Goal: Communication & Community: Answer question/provide support

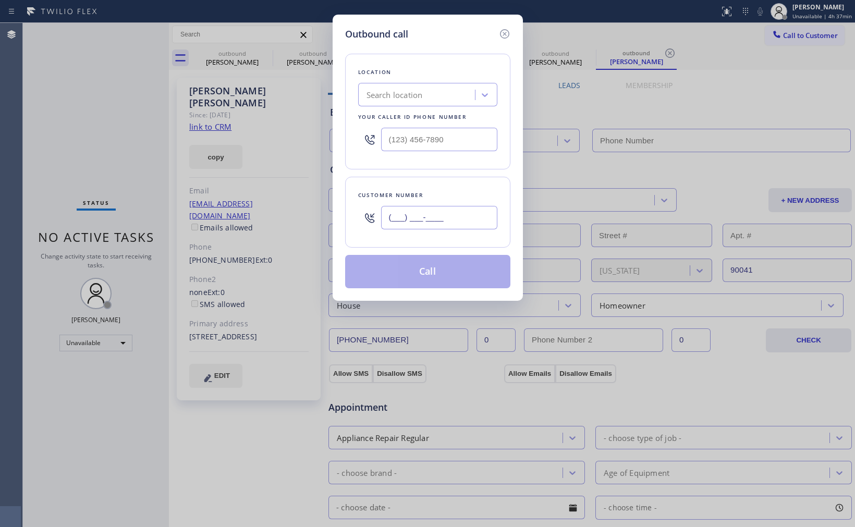
click at [460, 214] on input "(___) ___-____" at bounding box center [439, 217] width 116 height 23
paste input "626) 710-8617"
type input "[PHONE_NUMBER]"
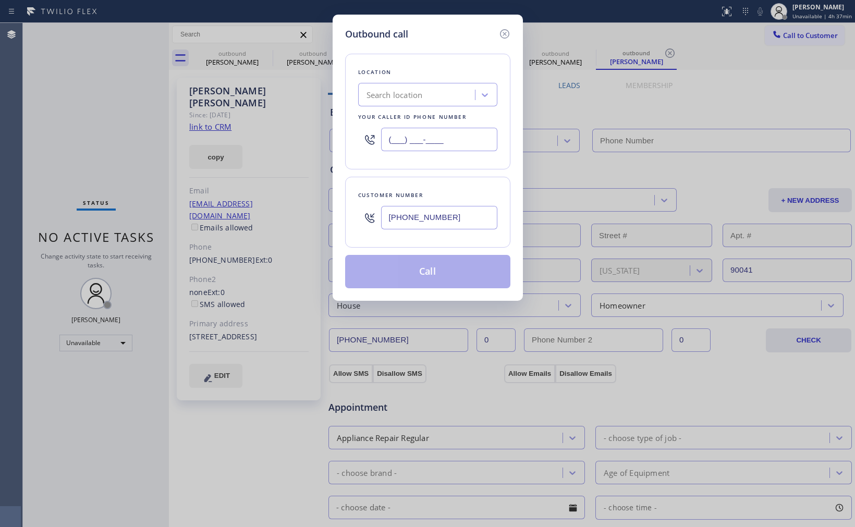
drag, startPoint x: 455, startPoint y: 143, endPoint x: 329, endPoint y: 143, distance: 125.7
click at [329, 143] on div "Outbound call Location Search location Your caller id phone number (___) ___-__…" at bounding box center [427, 263] width 855 height 527
paste input "818) 862-6257"
type input "[PHONE_NUMBER]"
click at [462, 179] on div "Customer number [PHONE_NUMBER]" at bounding box center [427, 212] width 165 height 71
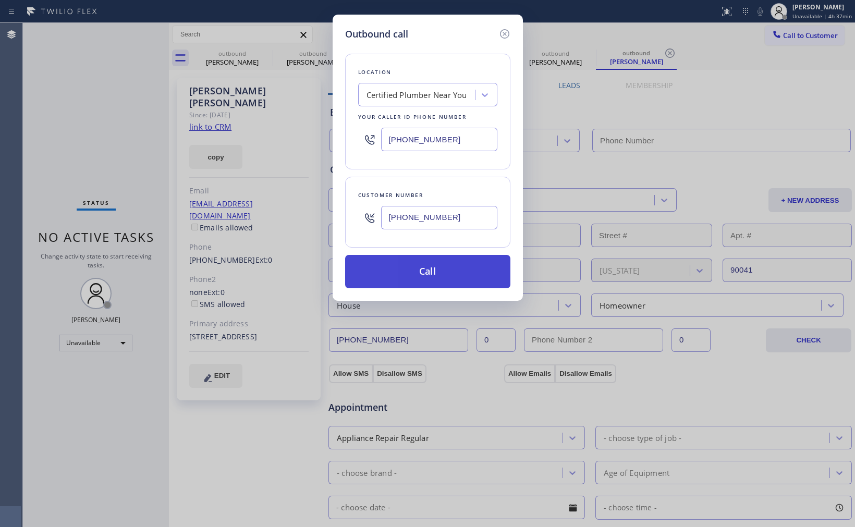
click at [445, 270] on button "Call" at bounding box center [427, 271] width 165 height 33
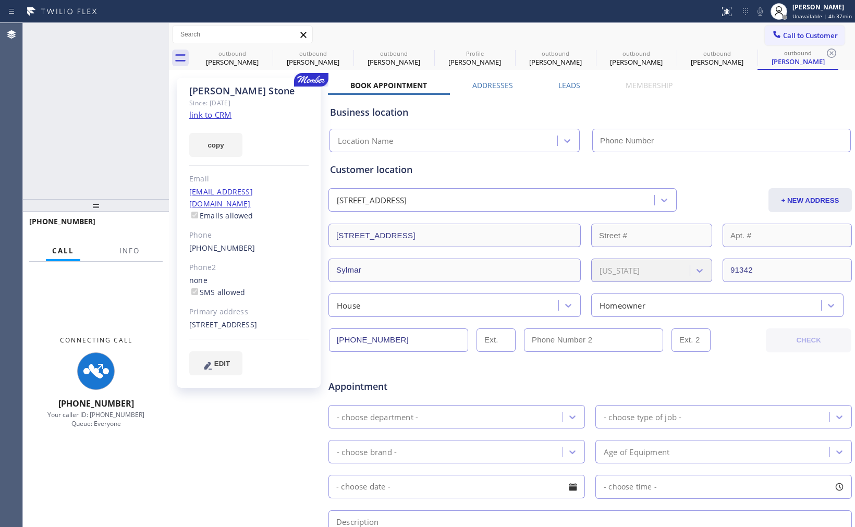
type input "[PHONE_NUMBER]"
click at [90, 164] on div "[PHONE_NUMBER] Connecting call… ALL TASKS ALL TASKS ACTIVE TASKS TASKS IN WRAP …" at bounding box center [96, 111] width 146 height 176
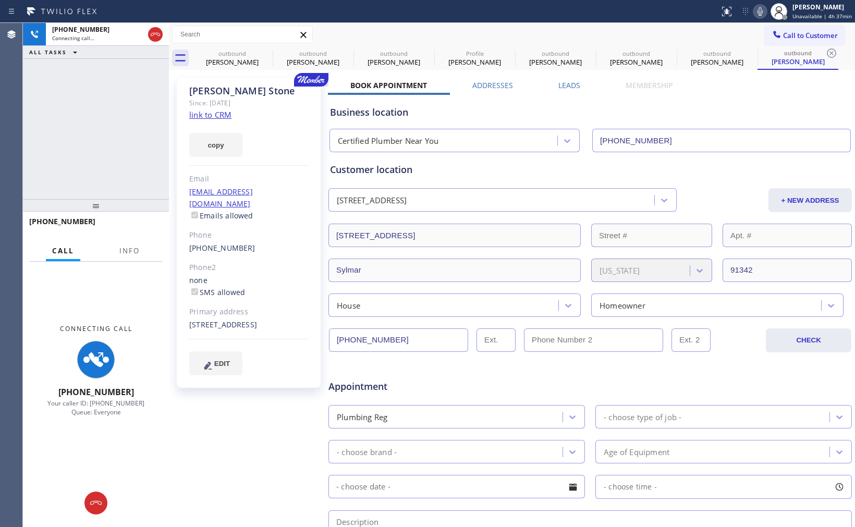
click at [758, 14] on icon at bounding box center [760, 11] width 5 height 8
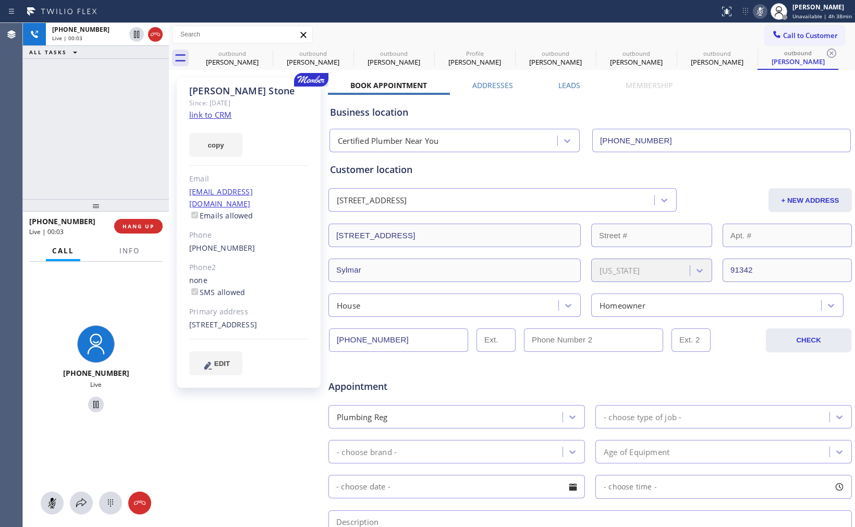
click at [98, 111] on div "[PHONE_NUMBER] Live | 00:03 ALL TASKS ALL TASKS ACTIVE TASKS TASKS IN WRAP UP" at bounding box center [96, 111] width 146 height 176
click at [157, 32] on icon at bounding box center [155, 34] width 13 height 13
click at [128, 139] on div "[PHONE_NUMBER] Live | 00:06 ALL TASKS ALL TASKS ACTIVE TASKS TASKS IN WRAP UP" at bounding box center [96, 111] width 146 height 176
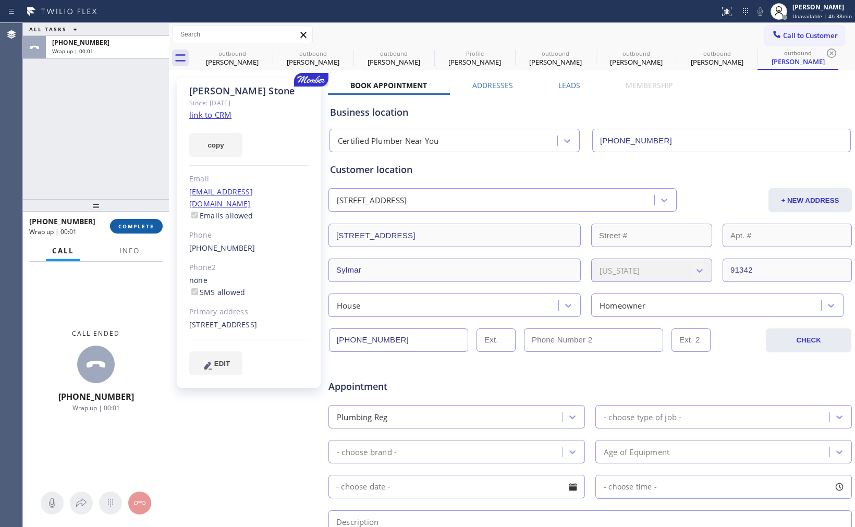
click at [139, 231] on button "COMPLETE" at bounding box center [136, 226] width 53 height 15
click at [127, 167] on div "ALL TASKS ALL TASKS ACTIVE TASKS TASKS IN WRAP UP [PHONE_NUMBER] Wrap up | 00:01" at bounding box center [96, 111] width 146 height 176
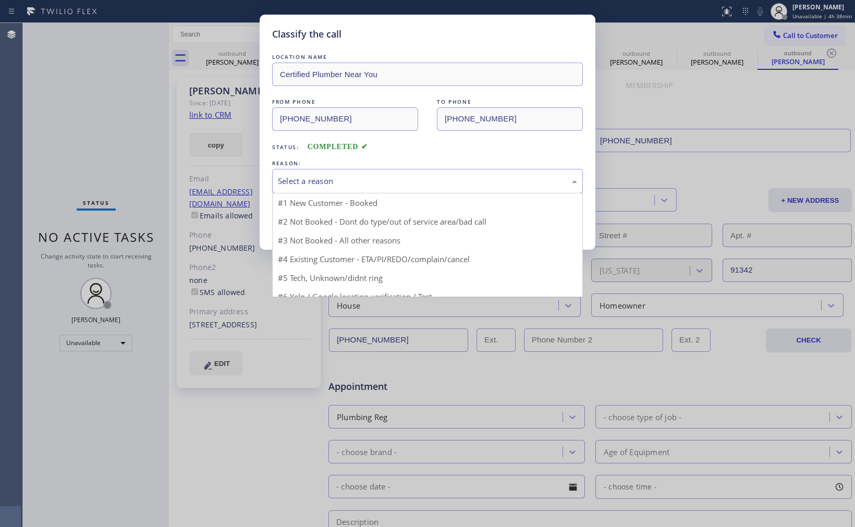
click at [376, 181] on div "Select a reason" at bounding box center [427, 181] width 299 height 12
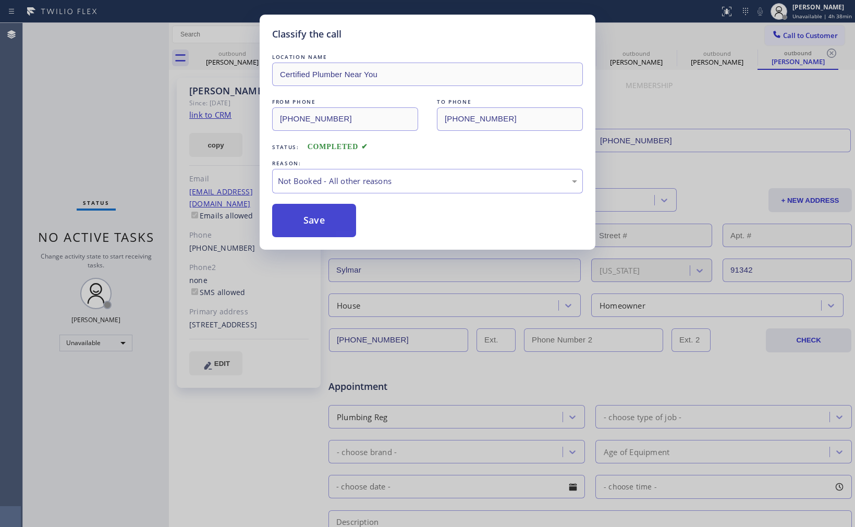
click at [326, 222] on button "Save" at bounding box center [314, 220] width 84 height 33
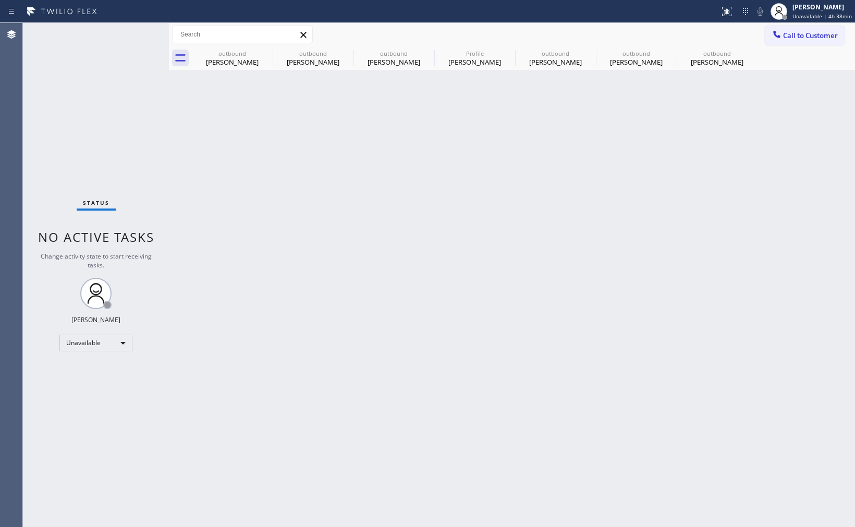
click at [627, 309] on div "Back to Dashboard Change Sender ID Customers Technicians Select a contact Outbo…" at bounding box center [512, 275] width 686 height 504
click at [826, 21] on div "[PERSON_NAME] Unavailable | 4h 44min" at bounding box center [812, 11] width 88 height 23
click at [801, 53] on button "Available" at bounding box center [803, 56] width 104 height 14
click at [718, 277] on div "Back to Dashboard Change Sender ID Customers Technicians Select a contact Outbo…" at bounding box center [512, 275] width 686 height 504
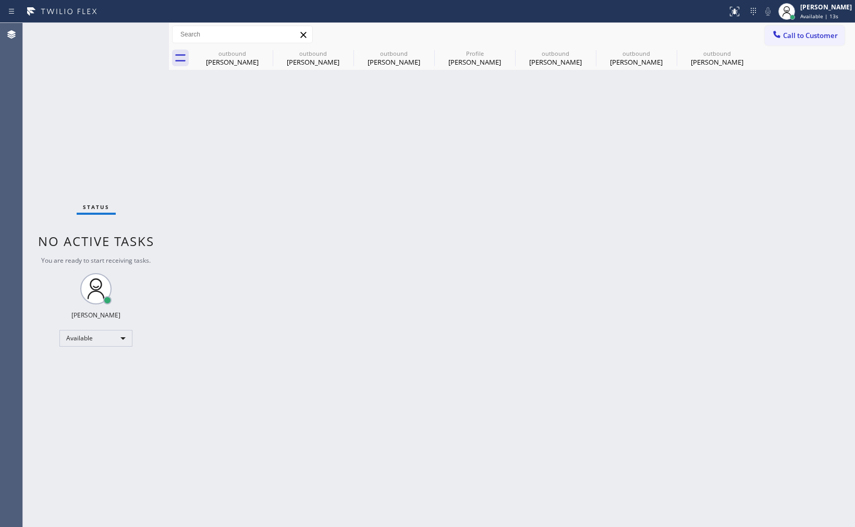
click at [691, 266] on div "Back to Dashboard Change Sender ID Customers Technicians Select a contact Outbo…" at bounding box center [512, 275] width 686 height 504
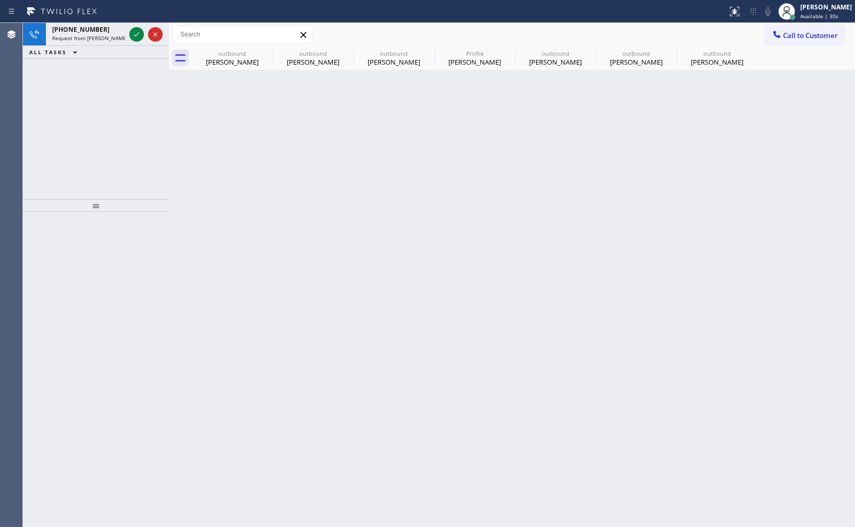
click at [644, 357] on div "Back to Dashboard Change Sender ID Customers Technicians Select a contact Outbo…" at bounding box center [512, 275] width 686 height 504
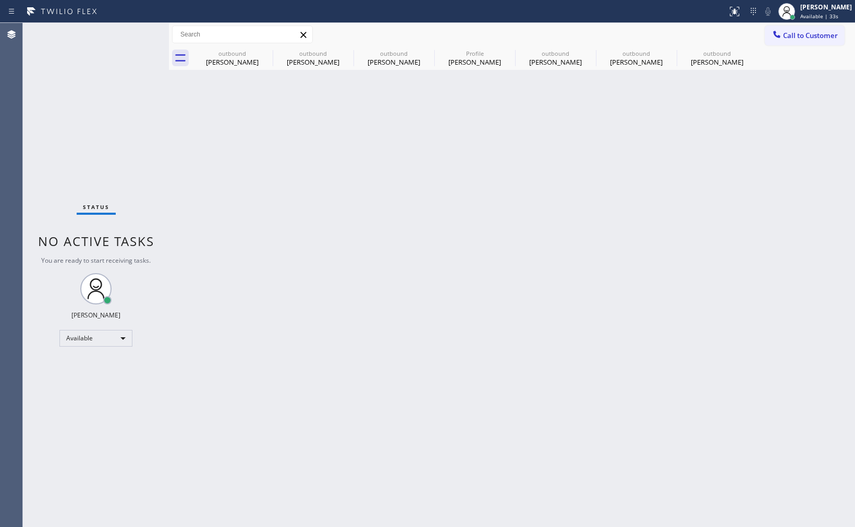
drag, startPoint x: 516, startPoint y: 232, endPoint x: 846, endPoint y: 110, distance: 351.5
click at [517, 231] on div "Back to Dashboard Change Sender ID Customers Technicians Select a contact Outbo…" at bounding box center [512, 275] width 686 height 504
click at [816, 17] on span "Available | 34s" at bounding box center [820, 16] width 38 height 7
click at [798, 71] on button "Unavailable" at bounding box center [803, 69] width 104 height 14
click at [607, 286] on div "Back to Dashboard Change Sender ID Customers Technicians Select a contact Outbo…" at bounding box center [512, 275] width 686 height 504
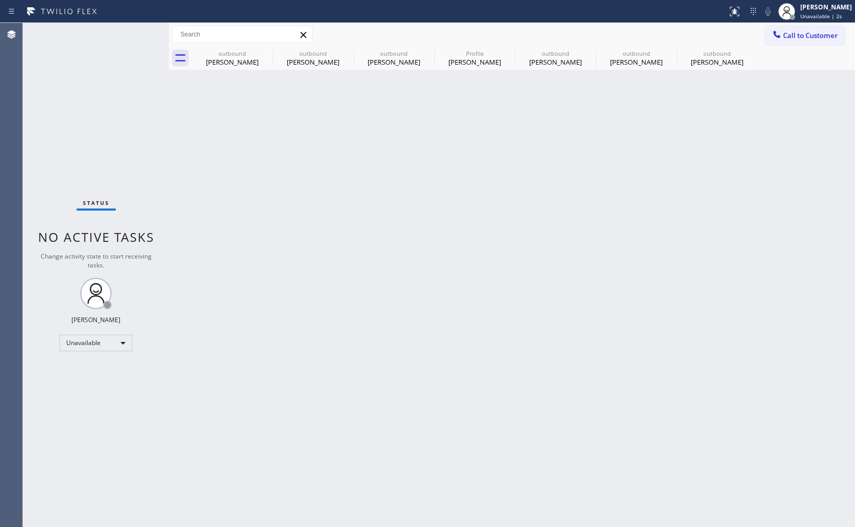
click at [695, 291] on div "Back to Dashboard Change Sender ID Customers Technicians Select a contact Outbo…" at bounding box center [512, 275] width 686 height 504
click at [704, 61] on div "[PERSON_NAME]" at bounding box center [717, 61] width 79 height 9
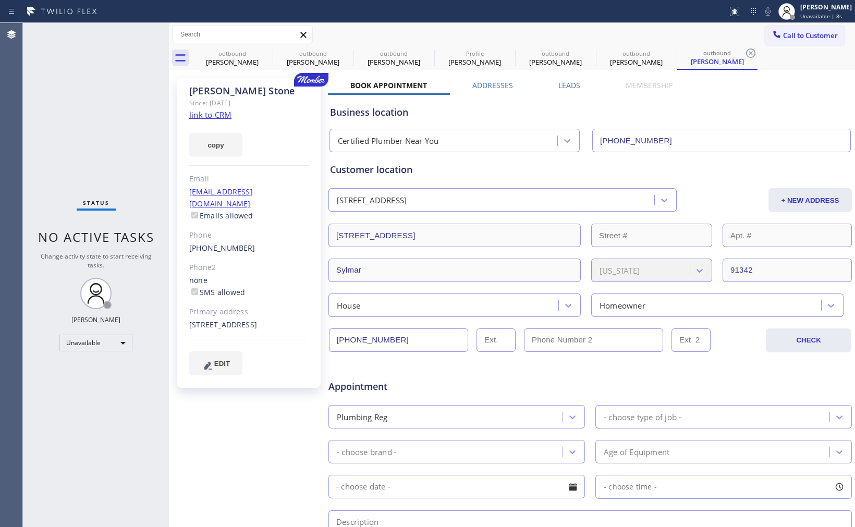
click at [221, 118] on link "link to CRM" at bounding box center [210, 115] width 42 height 10
click at [817, 18] on span "Unavailable | 18:58" at bounding box center [826, 16] width 50 height 7
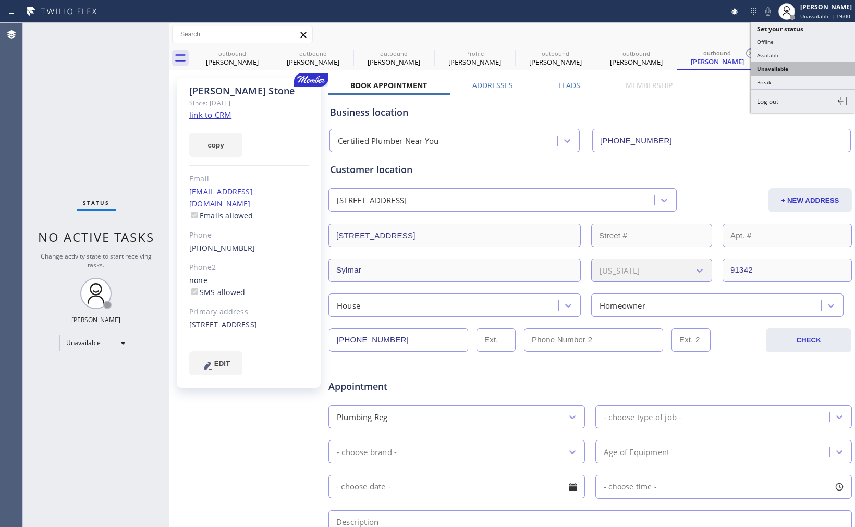
click at [790, 67] on button "Unavailable" at bounding box center [803, 69] width 104 height 14
